Goal: Task Accomplishment & Management: Use online tool/utility

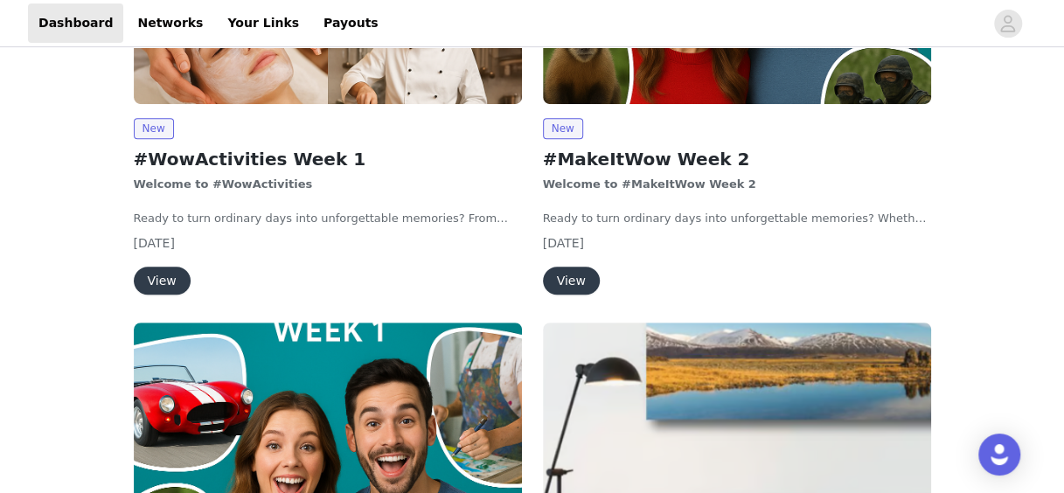
scroll to position [320, 0]
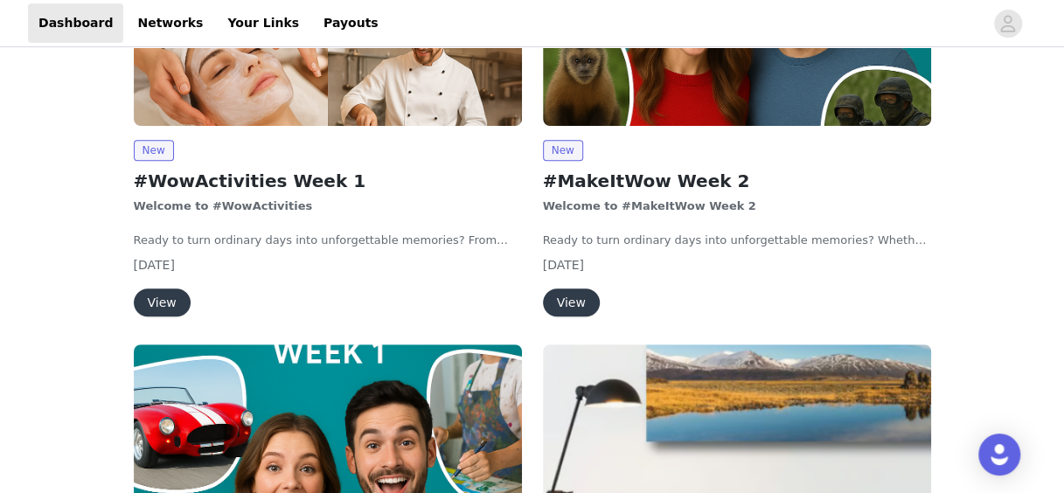
click at [160, 297] on button "View" at bounding box center [162, 303] width 57 height 28
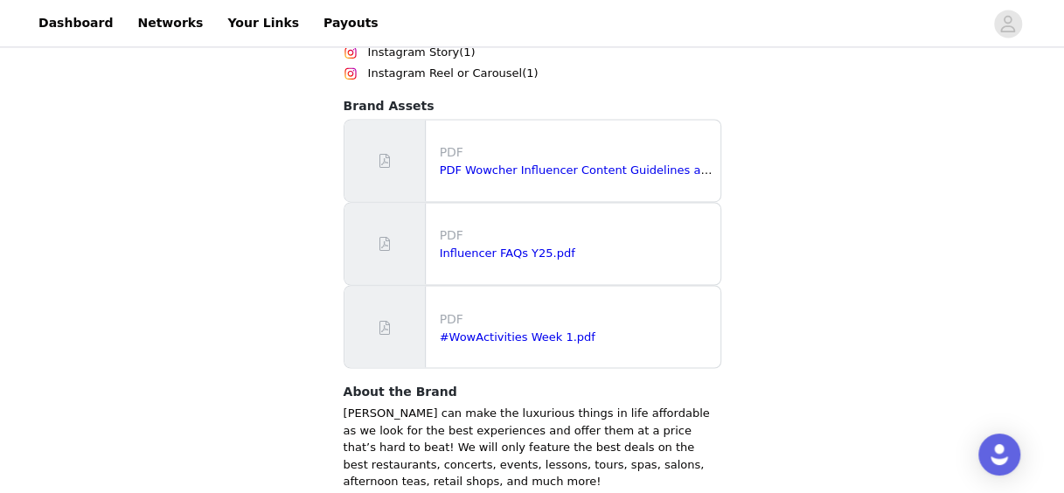
scroll to position [1355, 0]
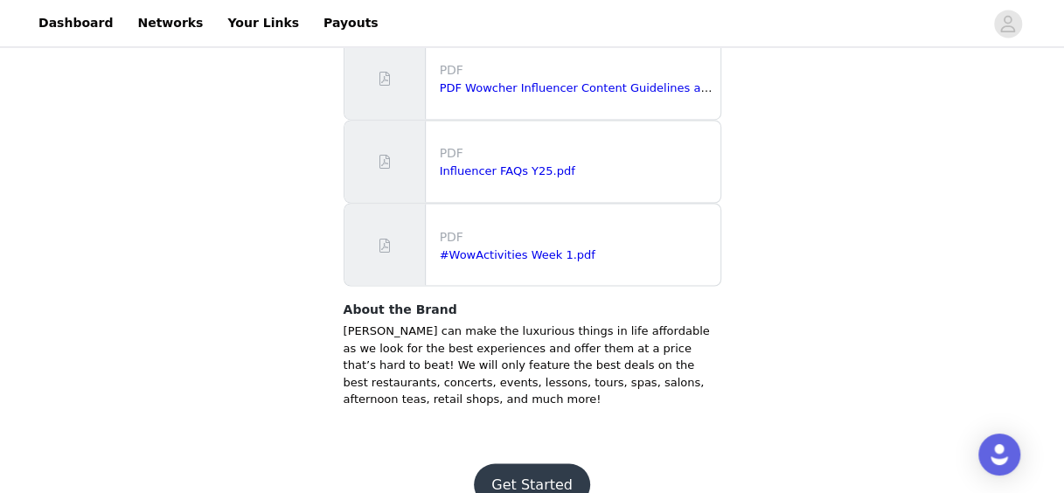
click at [532, 463] on button "Get Started" at bounding box center [532, 484] width 116 height 42
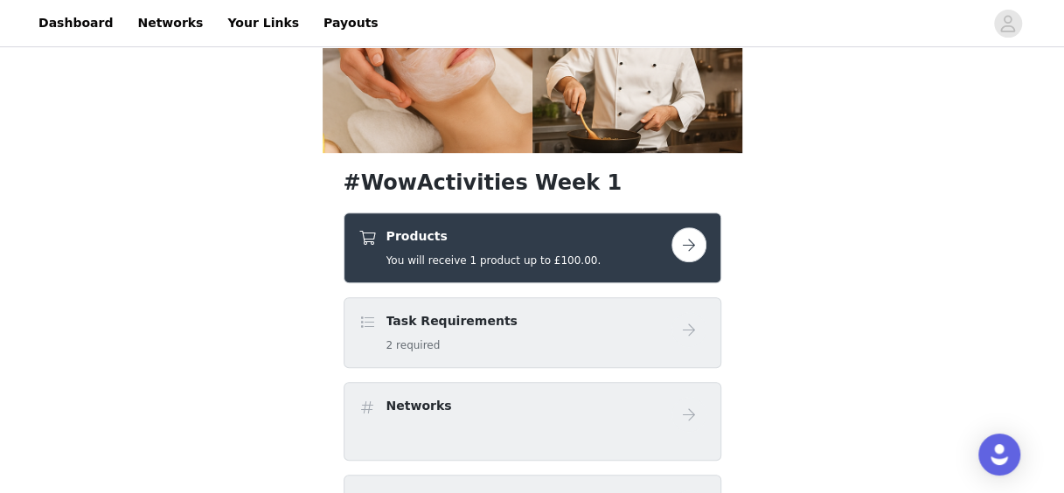
scroll to position [320, 0]
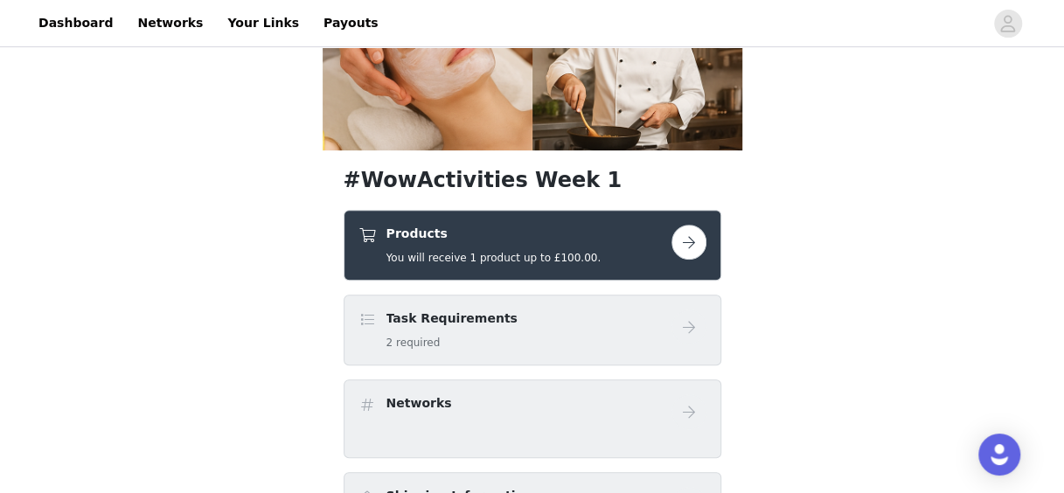
click at [635, 256] on div "Products You will receive 1 product up to £100.00." at bounding box center [514, 245] width 313 height 41
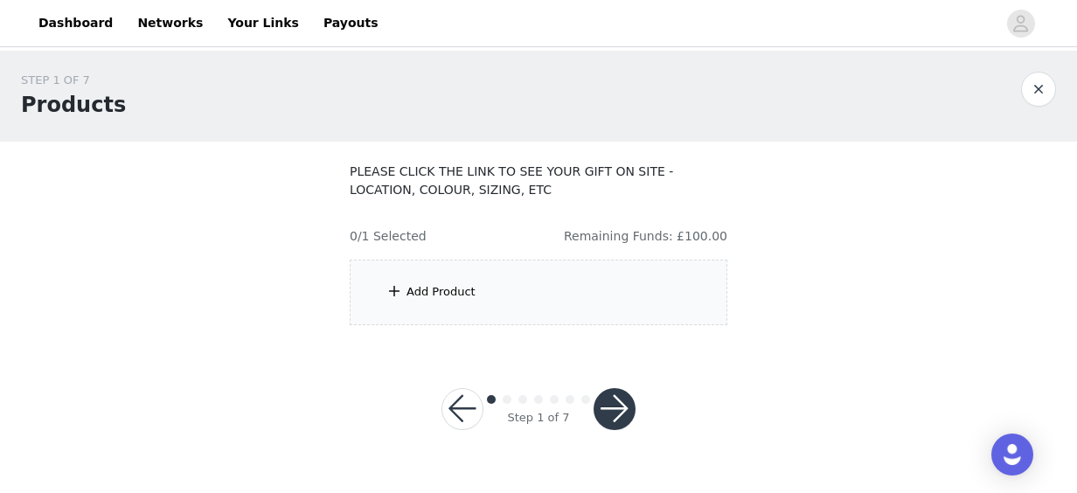
click at [609, 306] on div "Add Product" at bounding box center [539, 293] width 378 height 66
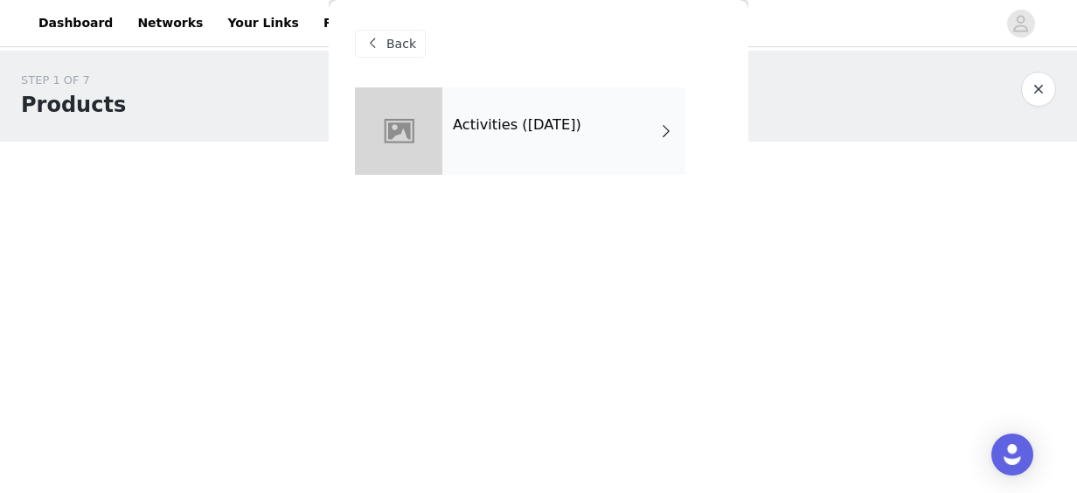
click at [566, 175] on div "Activities ([DATE])" at bounding box center [538, 144] width 367 height 114
click at [553, 119] on h4 "Activities ([DATE])" at bounding box center [517, 125] width 129 height 16
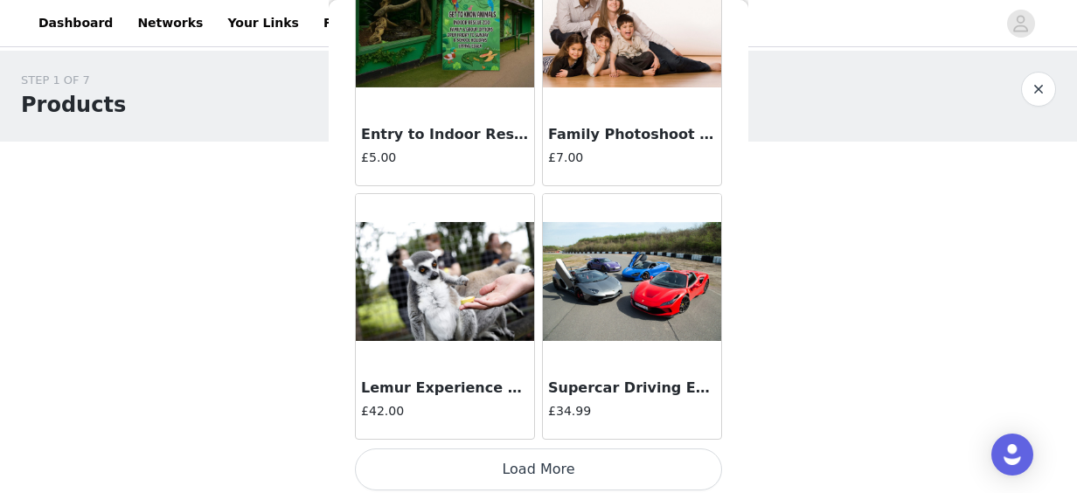
scroll to position [2175, 0]
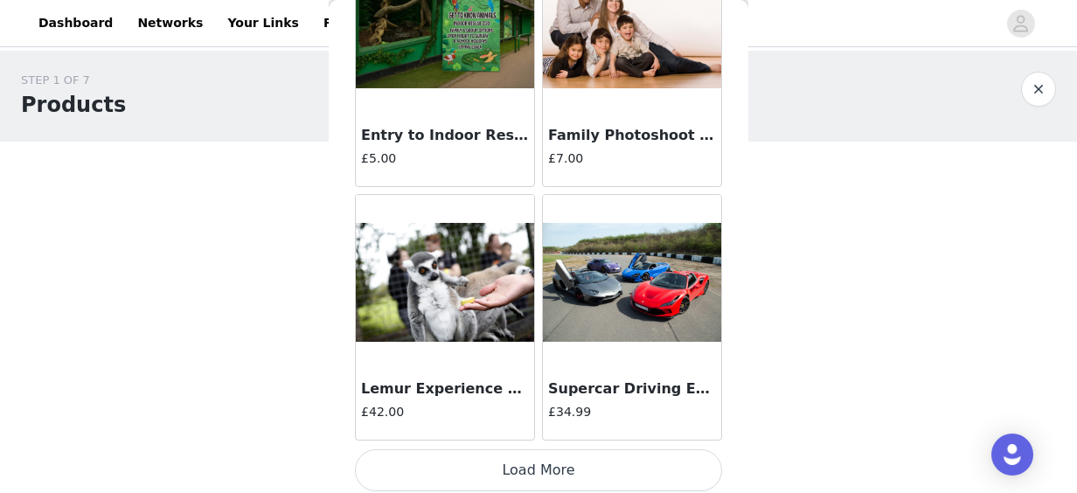
click at [534, 454] on button "Load More" at bounding box center [538, 470] width 367 height 42
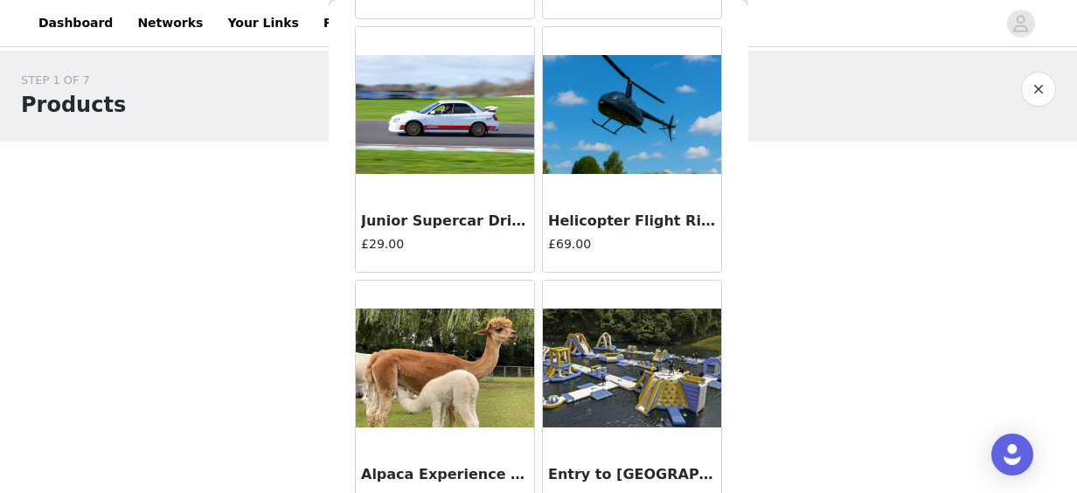
scroll to position [4706, 0]
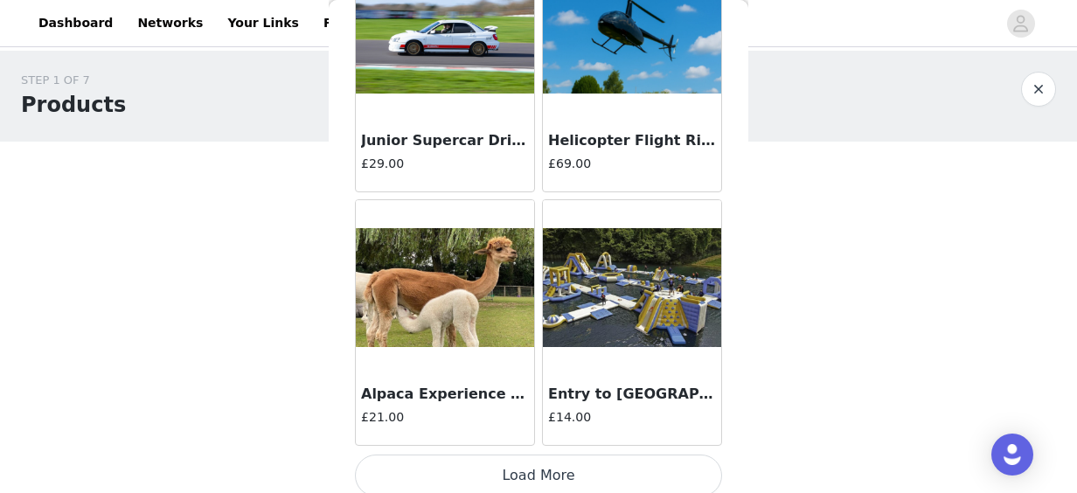
click at [623, 461] on button "Load More" at bounding box center [538, 476] width 367 height 42
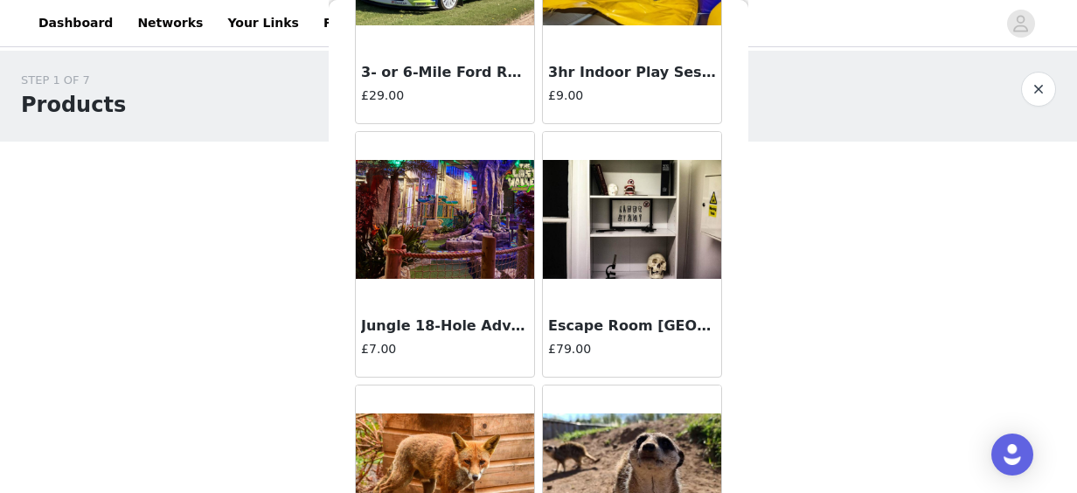
scroll to position [6042, 0]
click at [612, 224] on img at bounding box center [632, 220] width 178 height 120
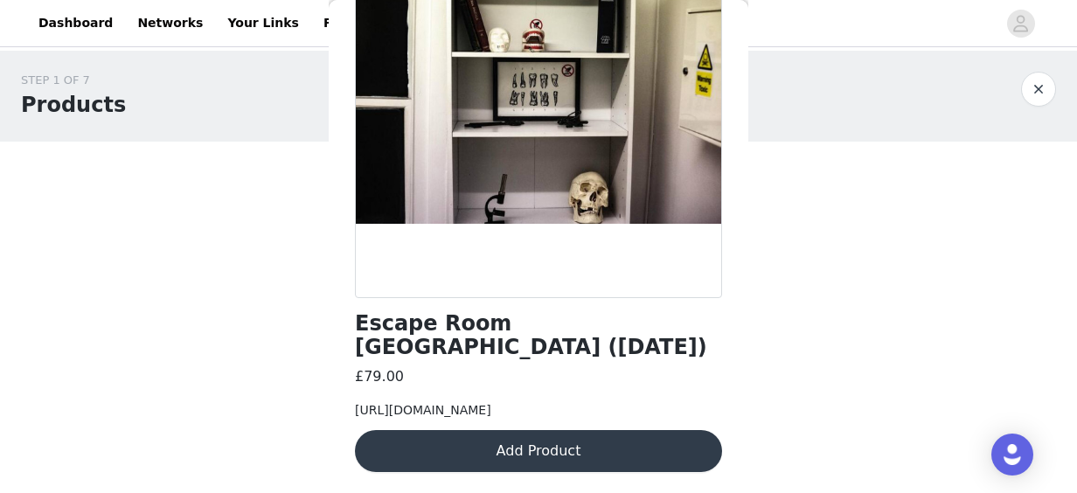
scroll to position [193, 0]
drag, startPoint x: 702, startPoint y: 420, endPoint x: 342, endPoint y: 383, distance: 362.1
click at [342, 383] on div "Back Escape Room [GEOGRAPHIC_DATA] ([DATE]) £79.00 [URL][DOMAIN_NAME] Add Produ…" at bounding box center [539, 246] width 420 height 493
copy span "[URL][DOMAIN_NAME]"
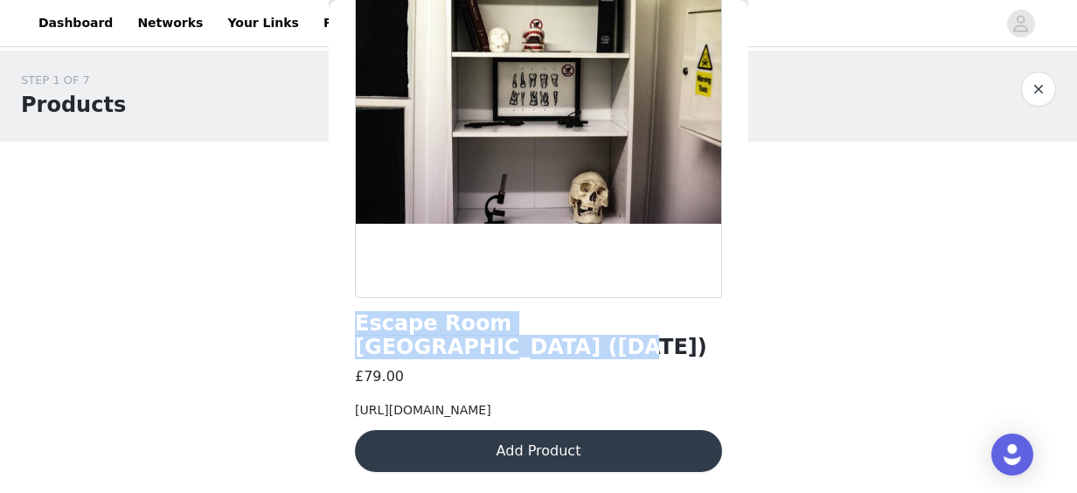
drag, startPoint x: 701, startPoint y: 310, endPoint x: 336, endPoint y: 311, distance: 365.5
click at [336, 311] on div "Back Escape Room [GEOGRAPHIC_DATA] ([DATE]) £79.00 [URL][DOMAIN_NAME] Add Produ…" at bounding box center [539, 246] width 420 height 493
copy h1 "Escape Room [GEOGRAPHIC_DATA] ([DATE])"
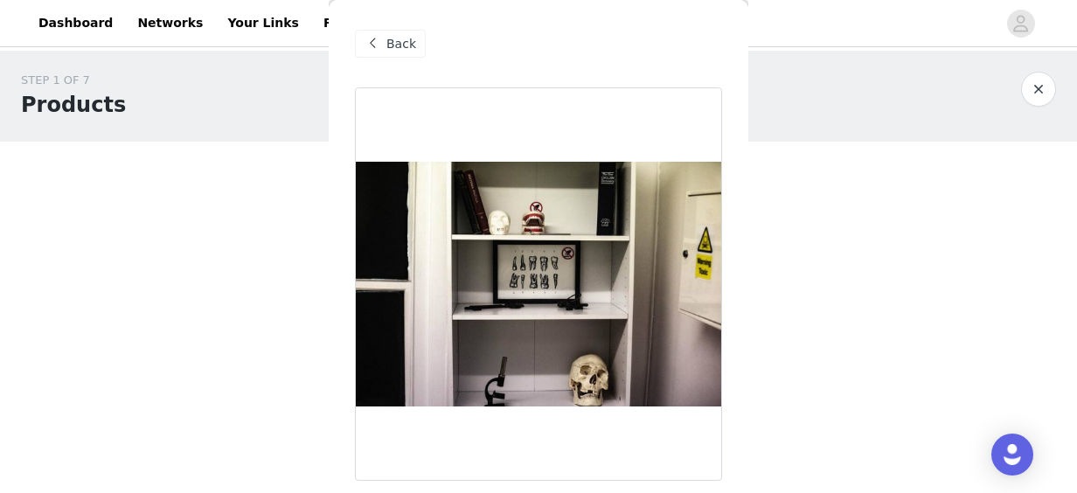
click at [385, 38] on div "Back" at bounding box center [390, 44] width 71 height 28
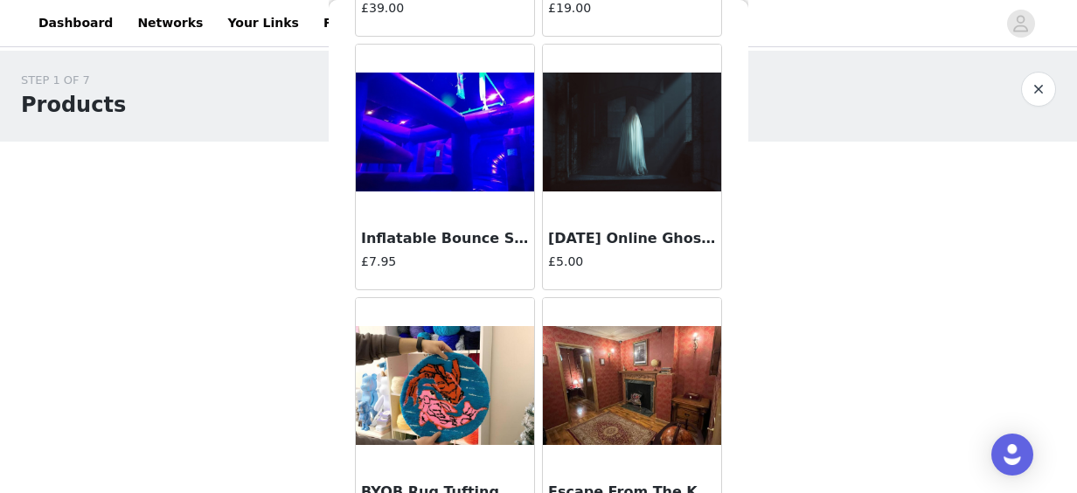
scroll to position [7236, 0]
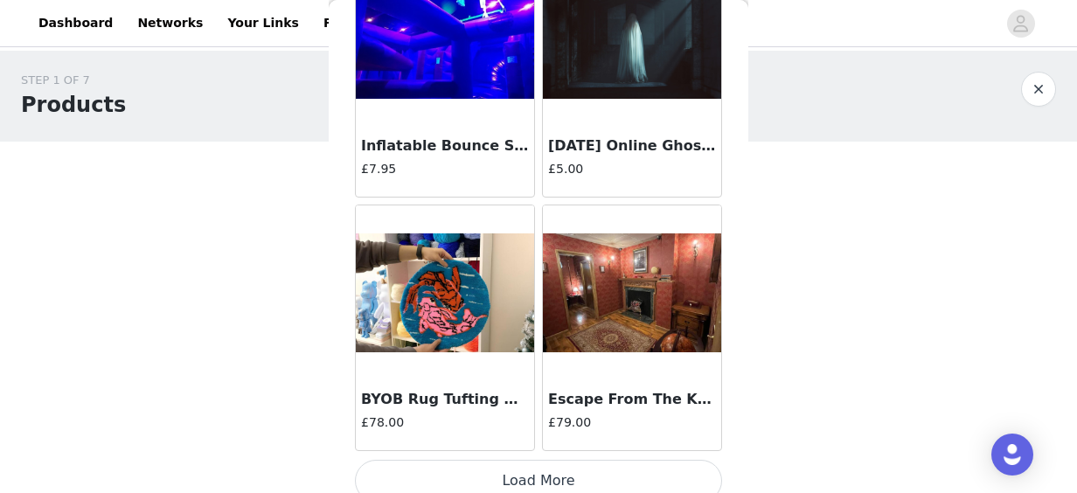
click at [621, 313] on img at bounding box center [632, 293] width 178 height 120
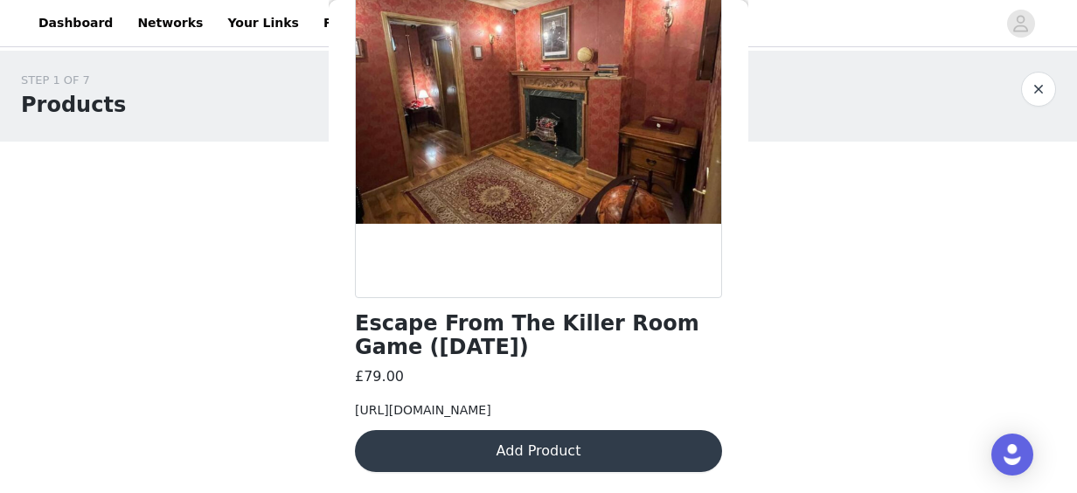
scroll to position [206, 0]
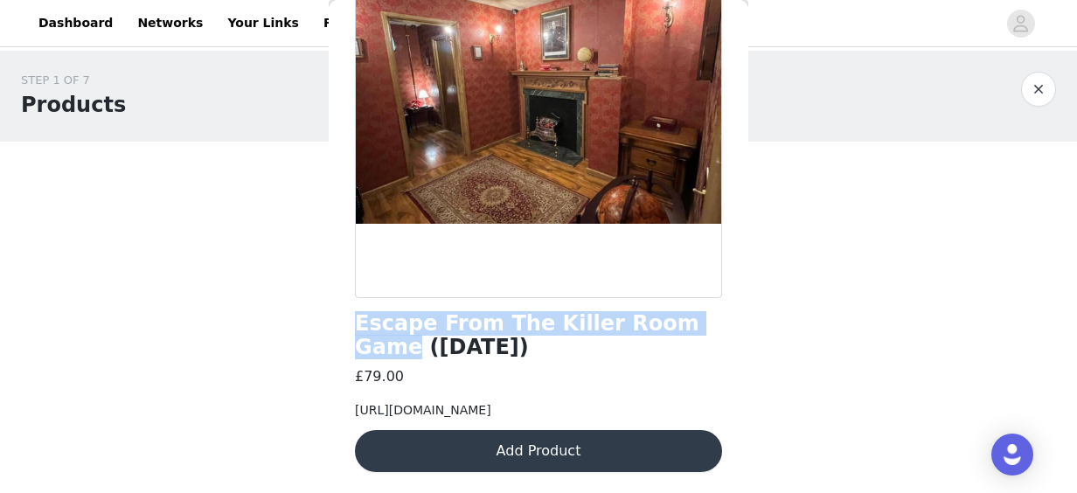
drag, startPoint x: 707, startPoint y: 296, endPoint x: 341, endPoint y: 302, distance: 366.4
click at [341, 302] on div "Back Escape From The Killer Room Game ([DATE]) £79.00 [URL][DOMAIN_NAME] Add Pr…" at bounding box center [539, 246] width 420 height 493
copy h1 "Escape From The Killer Room Game"
